Goal: Information Seeking & Learning: Learn about a topic

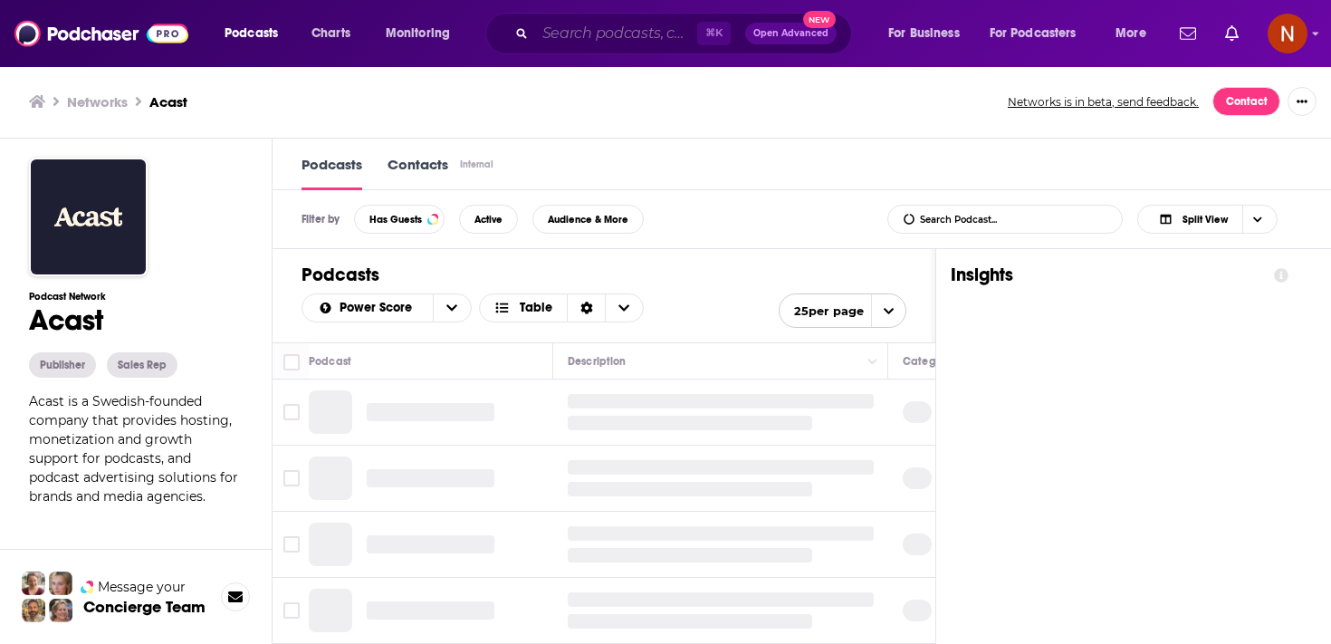
click at [565, 34] on input "Search podcasts, credits, & more..." at bounding box center [616, 33] width 162 height 29
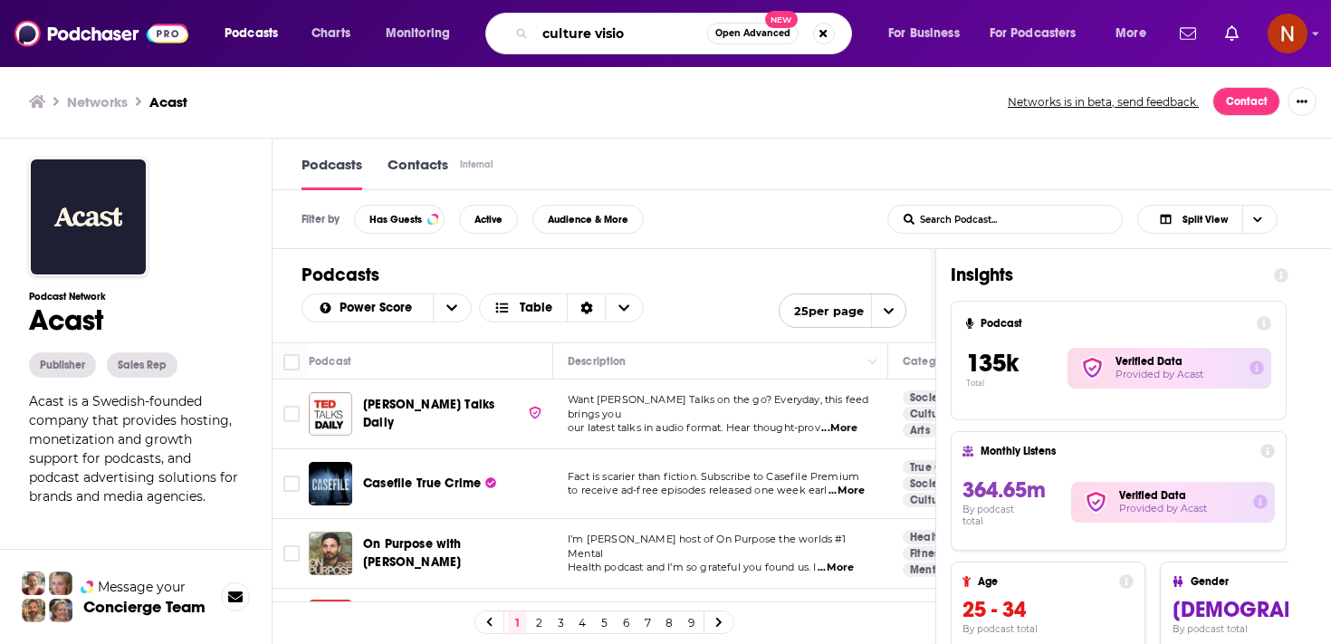
type input "culture vision"
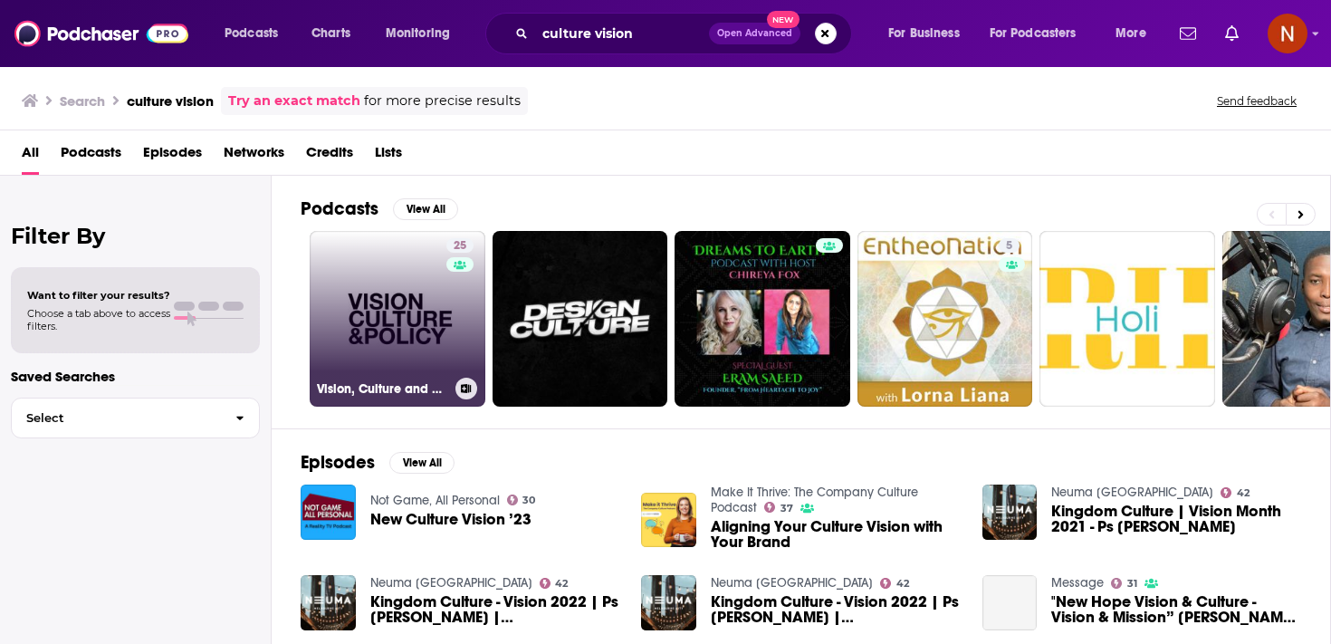
click at [458, 343] on div "25" at bounding box center [462, 307] width 32 height 139
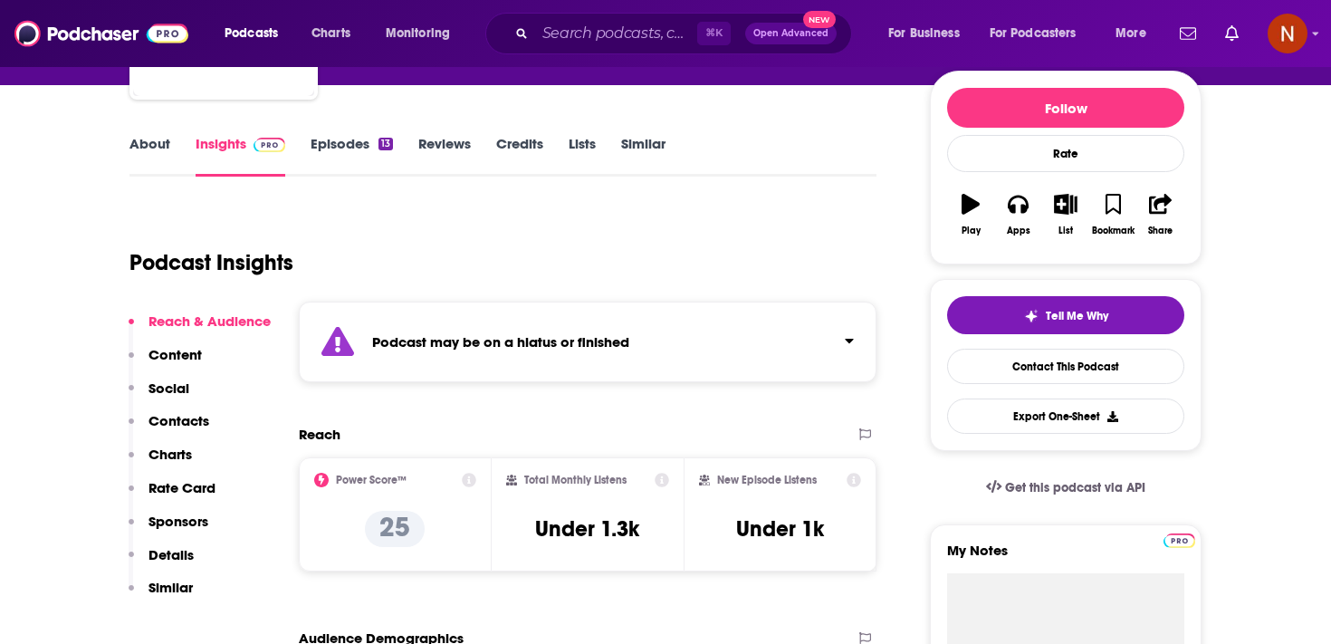
scroll to position [177, 0]
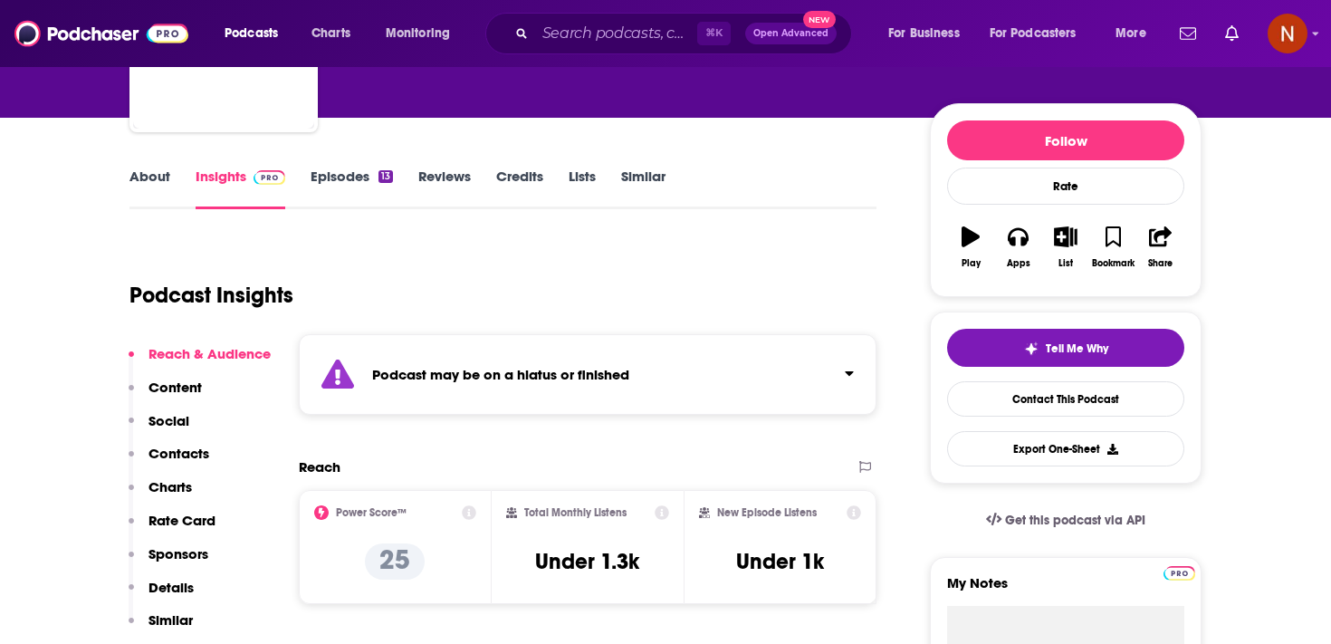
click at [349, 179] on link "Episodes 13" at bounding box center [352, 188] width 82 height 42
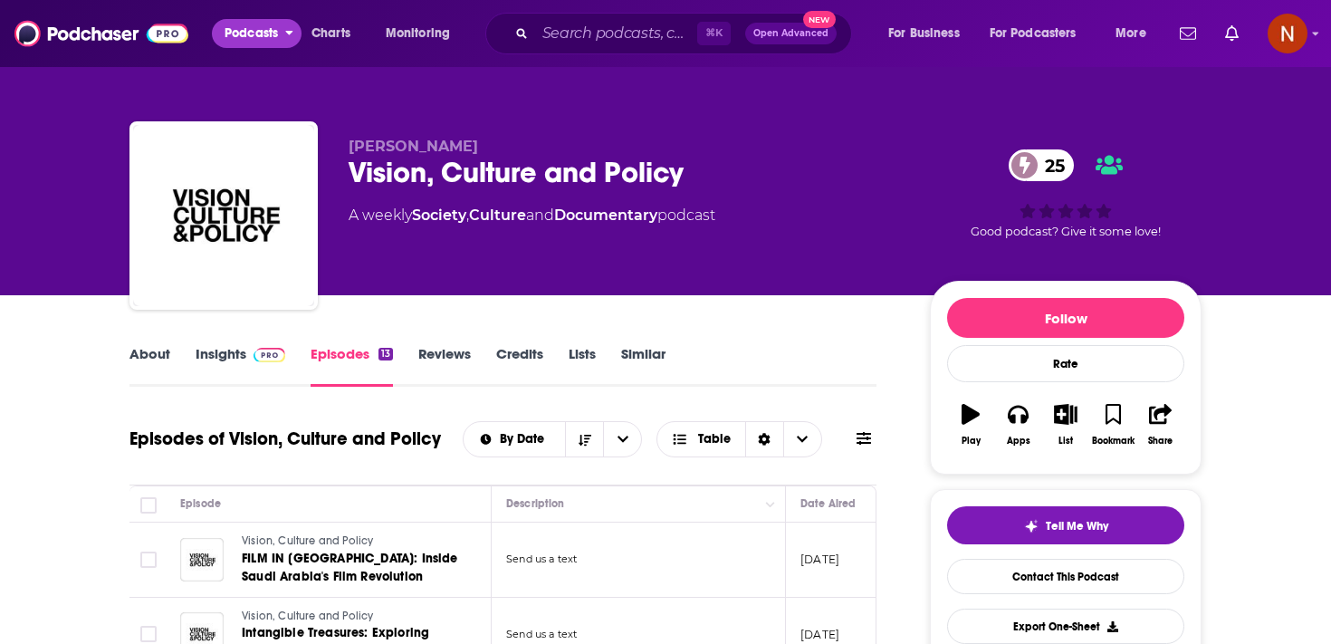
click at [253, 33] on span "Podcasts" at bounding box center [251, 33] width 53 height 25
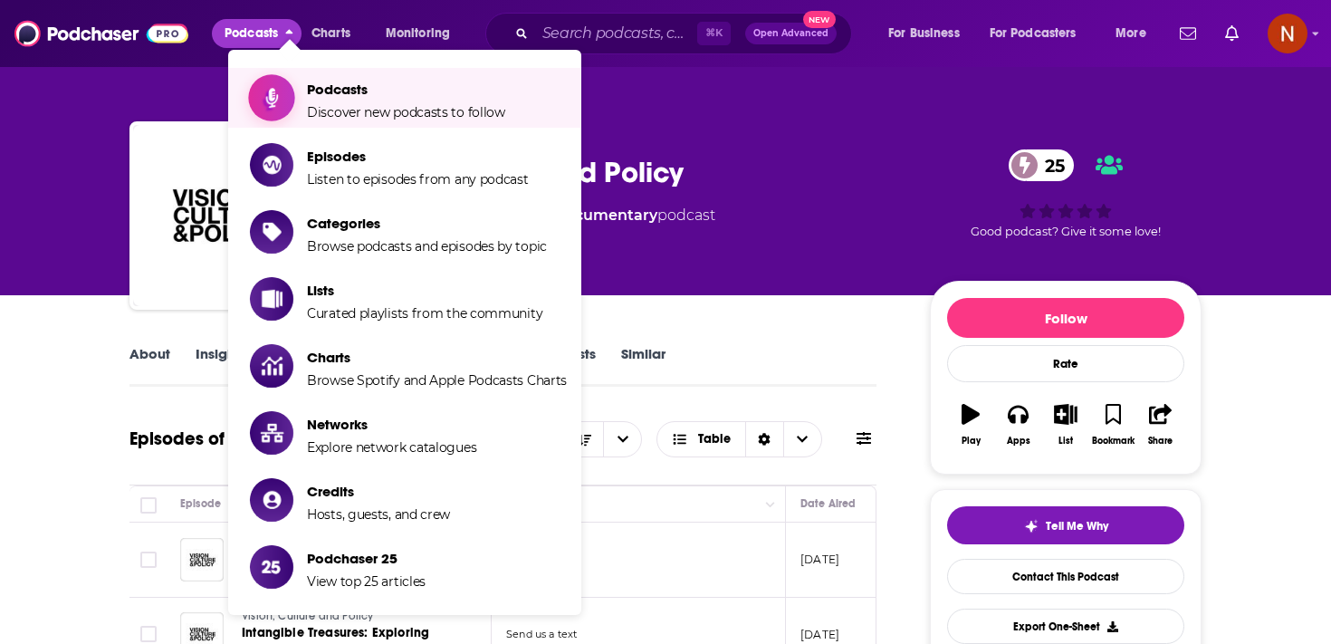
click at [348, 83] on span "Podcasts" at bounding box center [406, 89] width 198 height 17
